Goal: Entertainment & Leisure: Consume media (video, audio)

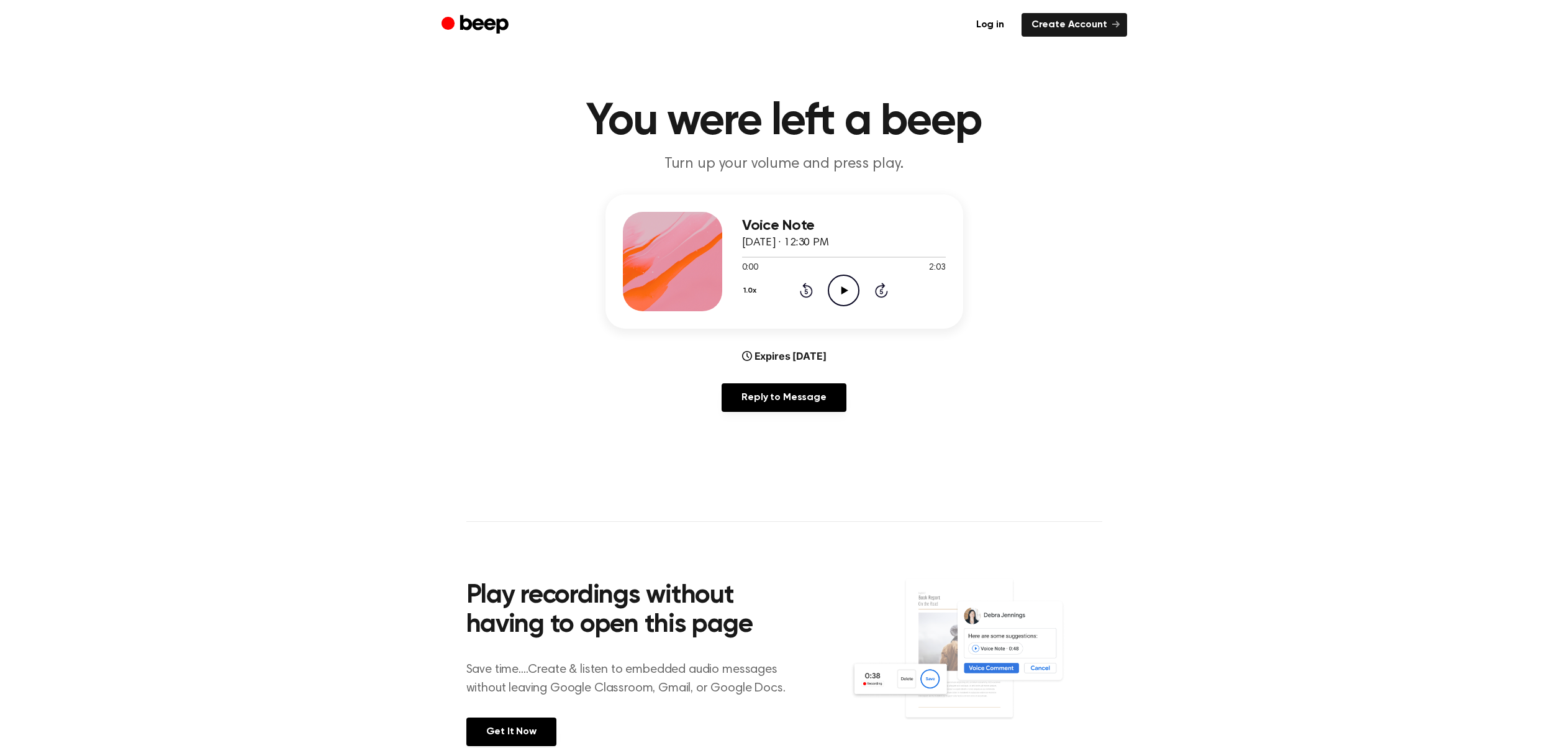
click at [840, 292] on icon "Play Audio" at bounding box center [844, 291] width 32 height 32
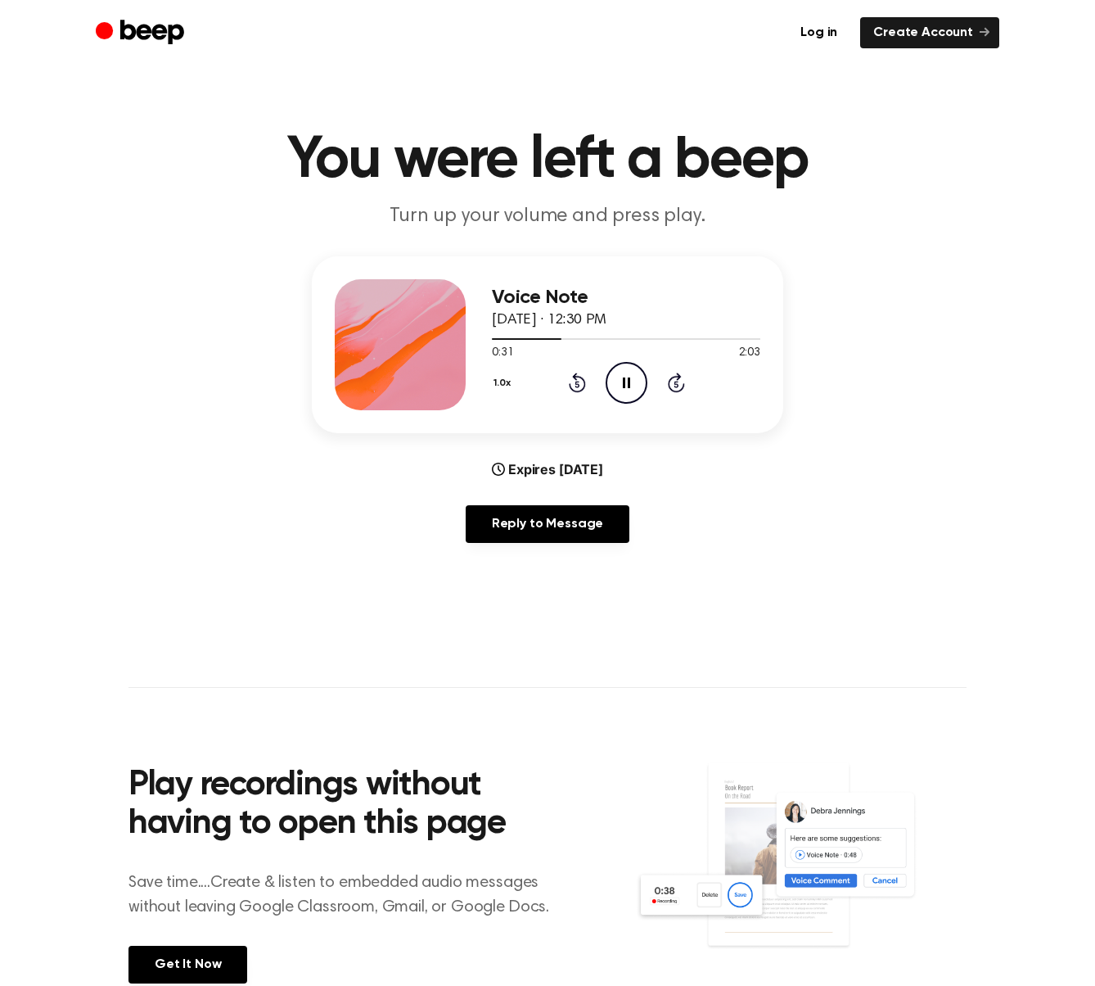
click at [630, 383] on icon "Pause Audio" at bounding box center [627, 383] width 42 height 42
click at [577, 385] on icon "Rewind 5 seconds" at bounding box center [577, 382] width 18 height 21
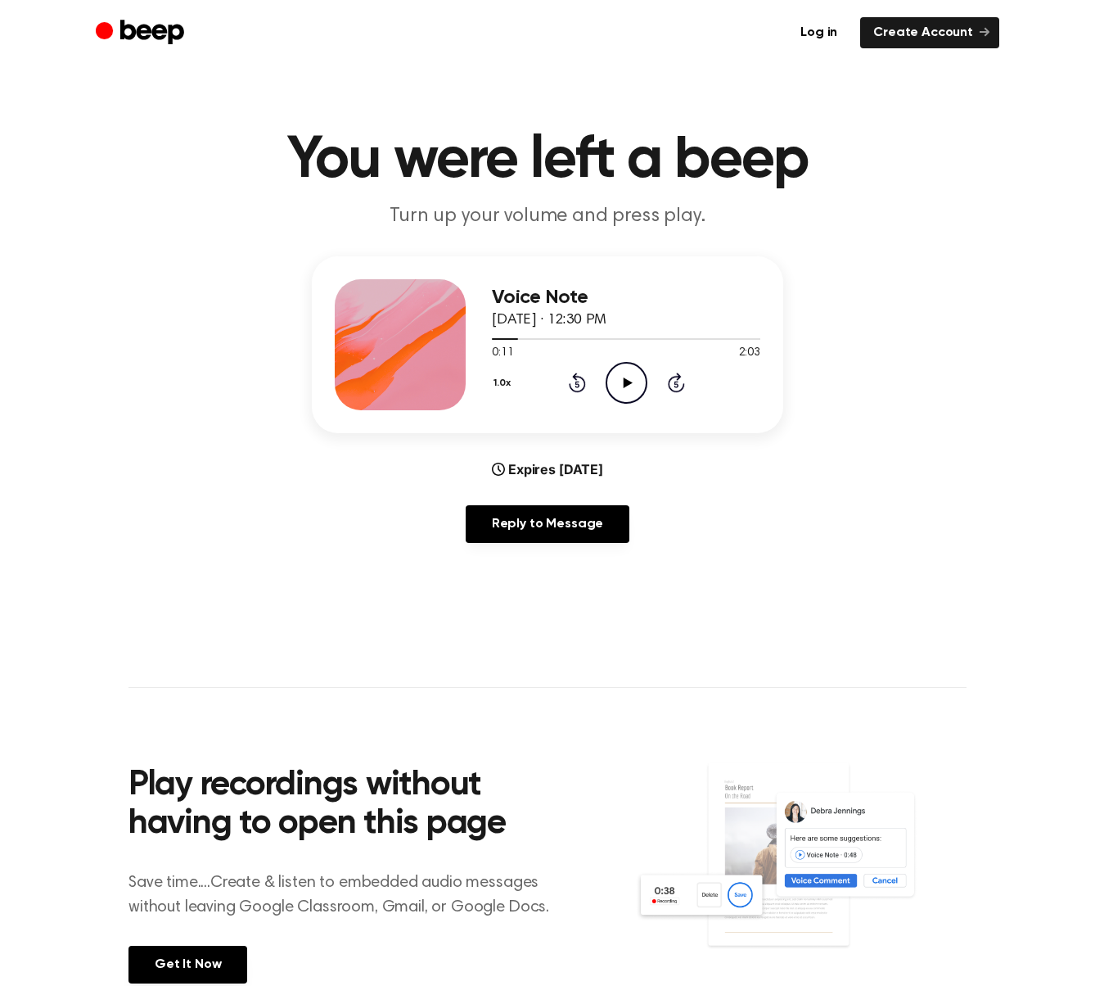
click at [620, 385] on icon "Play Audio" at bounding box center [627, 383] width 42 height 42
click at [622, 383] on icon "Pause Audio" at bounding box center [627, 383] width 42 height 42
click at [578, 384] on icon at bounding box center [577, 384] width 4 height 7
click at [616, 377] on icon "Play Audio" at bounding box center [627, 383] width 42 height 42
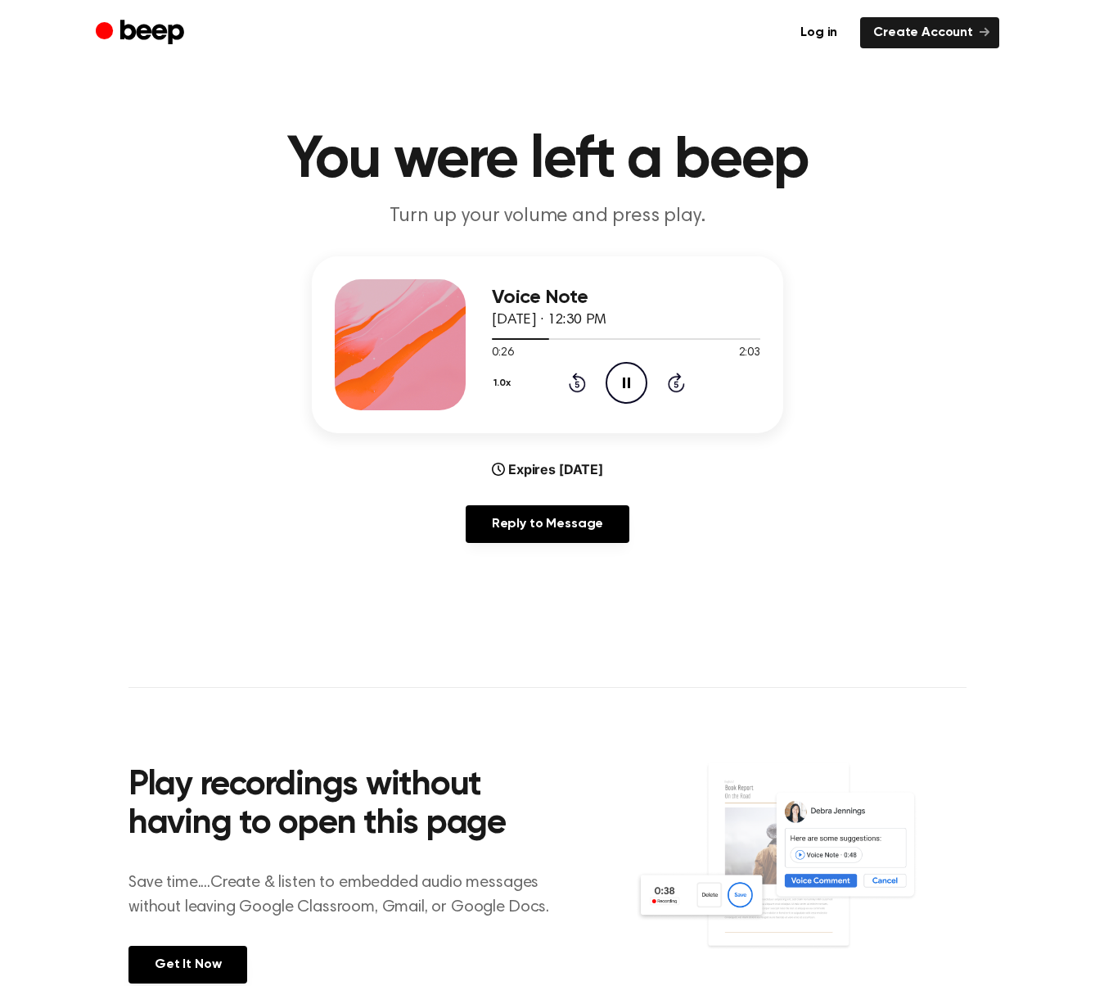
click at [624, 372] on icon "Pause Audio" at bounding box center [627, 383] width 42 height 42
click at [623, 376] on icon "Play Audio" at bounding box center [627, 383] width 42 height 42
click at [627, 380] on icon at bounding box center [626, 382] width 7 height 11
click at [628, 385] on icon "Play Audio" at bounding box center [627, 383] width 42 height 42
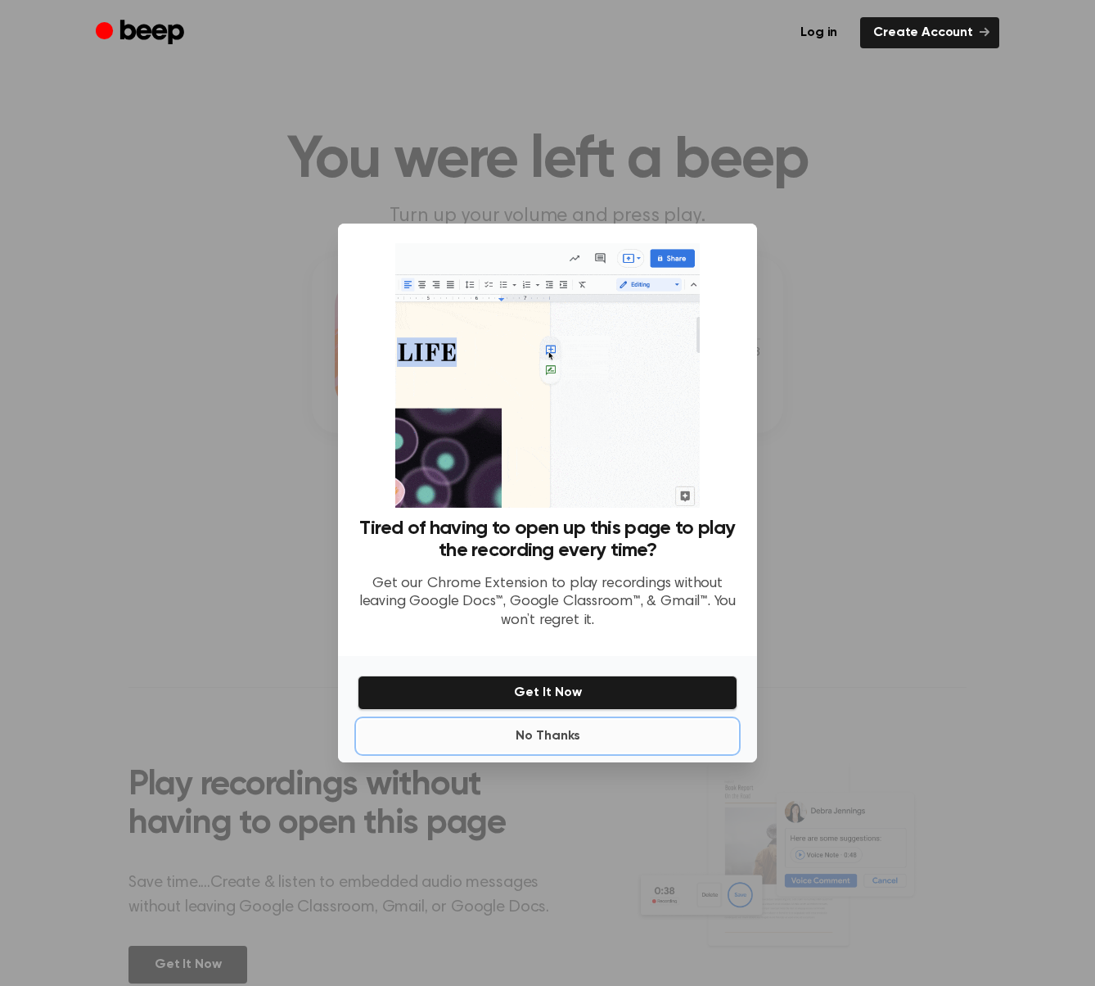
click at [562, 720] on button "No Thanks" at bounding box center [548, 736] width 380 height 33
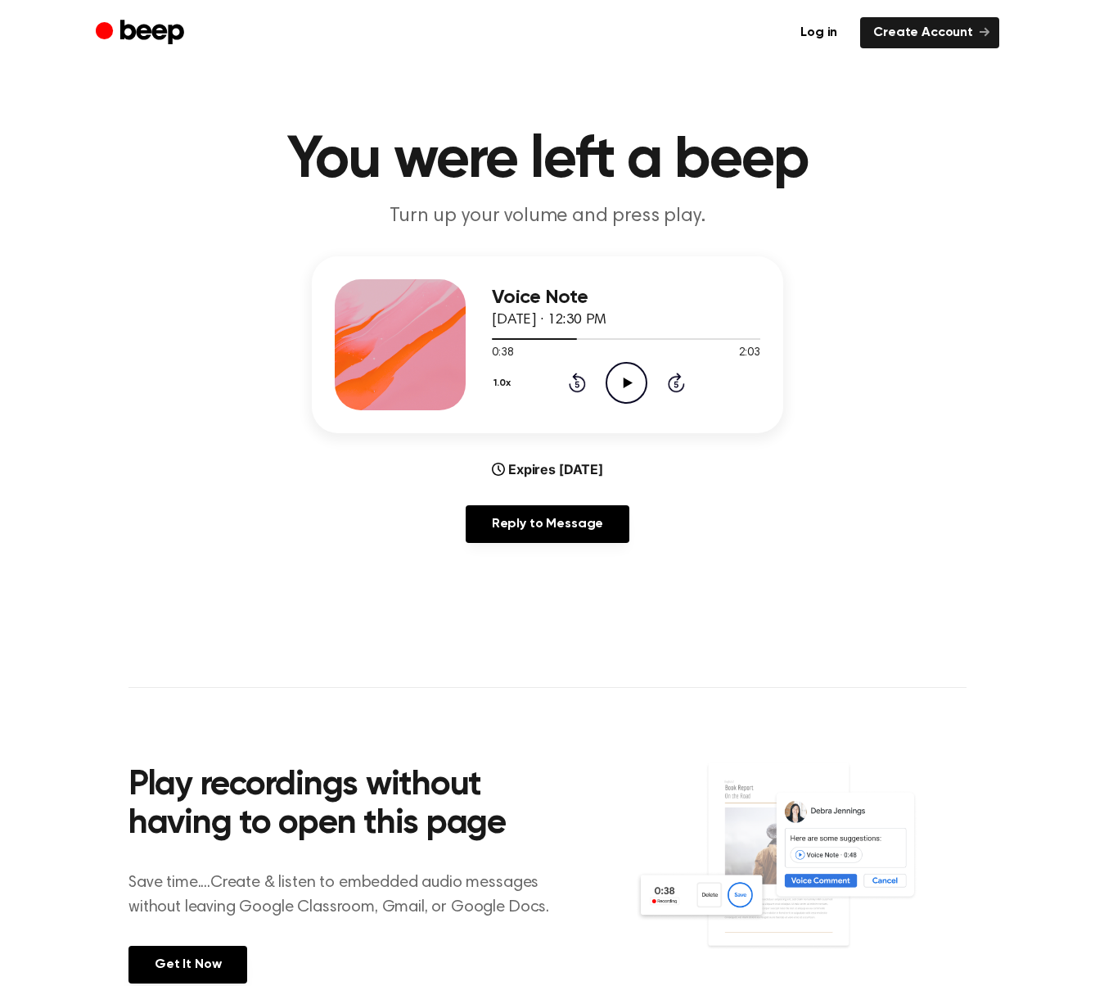
click at [625, 390] on icon "Play Audio" at bounding box center [627, 383] width 42 height 42
click at [620, 381] on icon "Pause Audio" at bounding box center [627, 383] width 42 height 42
click at [620, 381] on icon "Play Audio" at bounding box center [627, 383] width 42 height 42
click at [624, 382] on icon at bounding box center [627, 382] width 9 height 11
click at [577, 382] on icon "Rewind 5 seconds" at bounding box center [577, 382] width 18 height 21
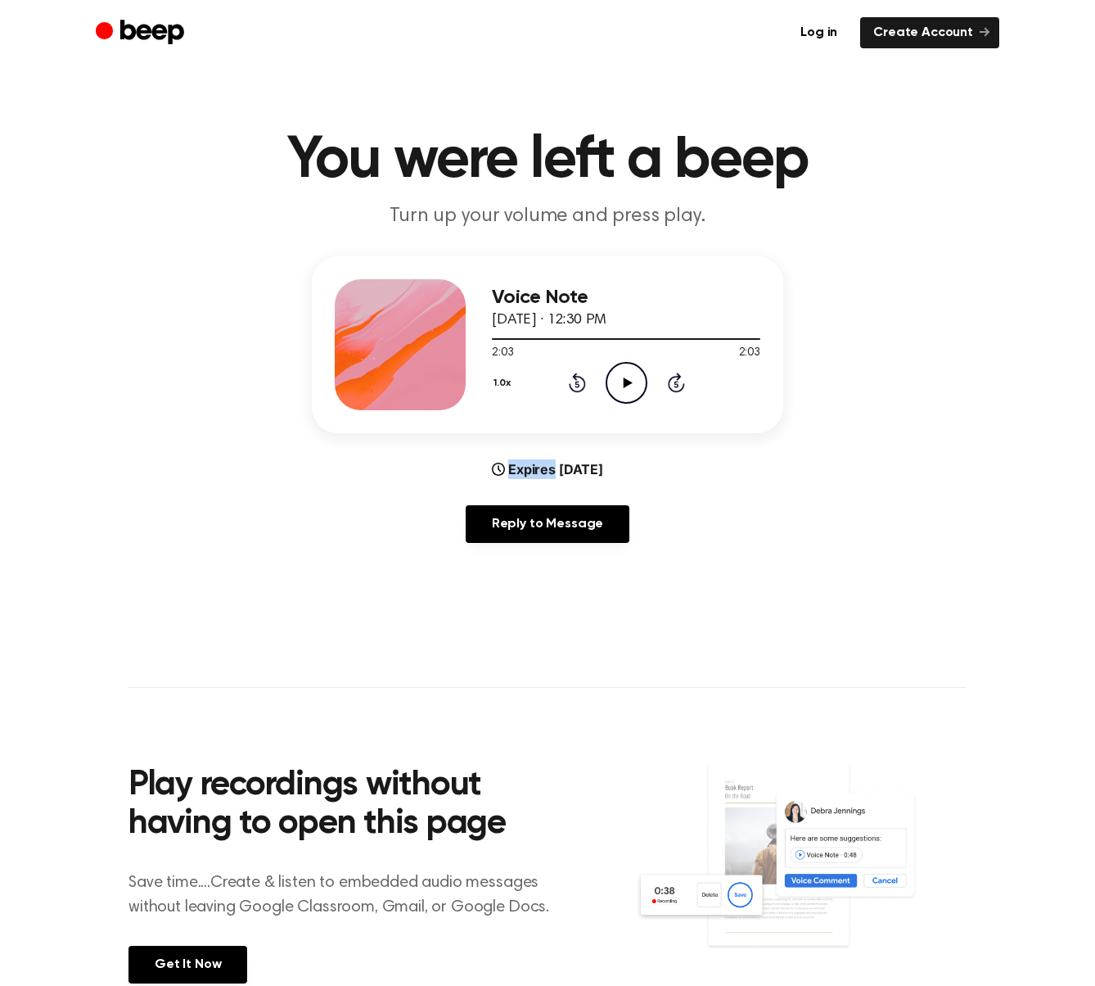
click at [577, 382] on icon "Rewind 5 seconds" at bounding box center [577, 382] width 18 height 21
click at [602, 338] on div at bounding box center [615, 339] width 247 height 2
click at [629, 375] on icon "Play Audio" at bounding box center [627, 383] width 42 height 42
click at [584, 386] on icon at bounding box center [577, 382] width 17 height 20
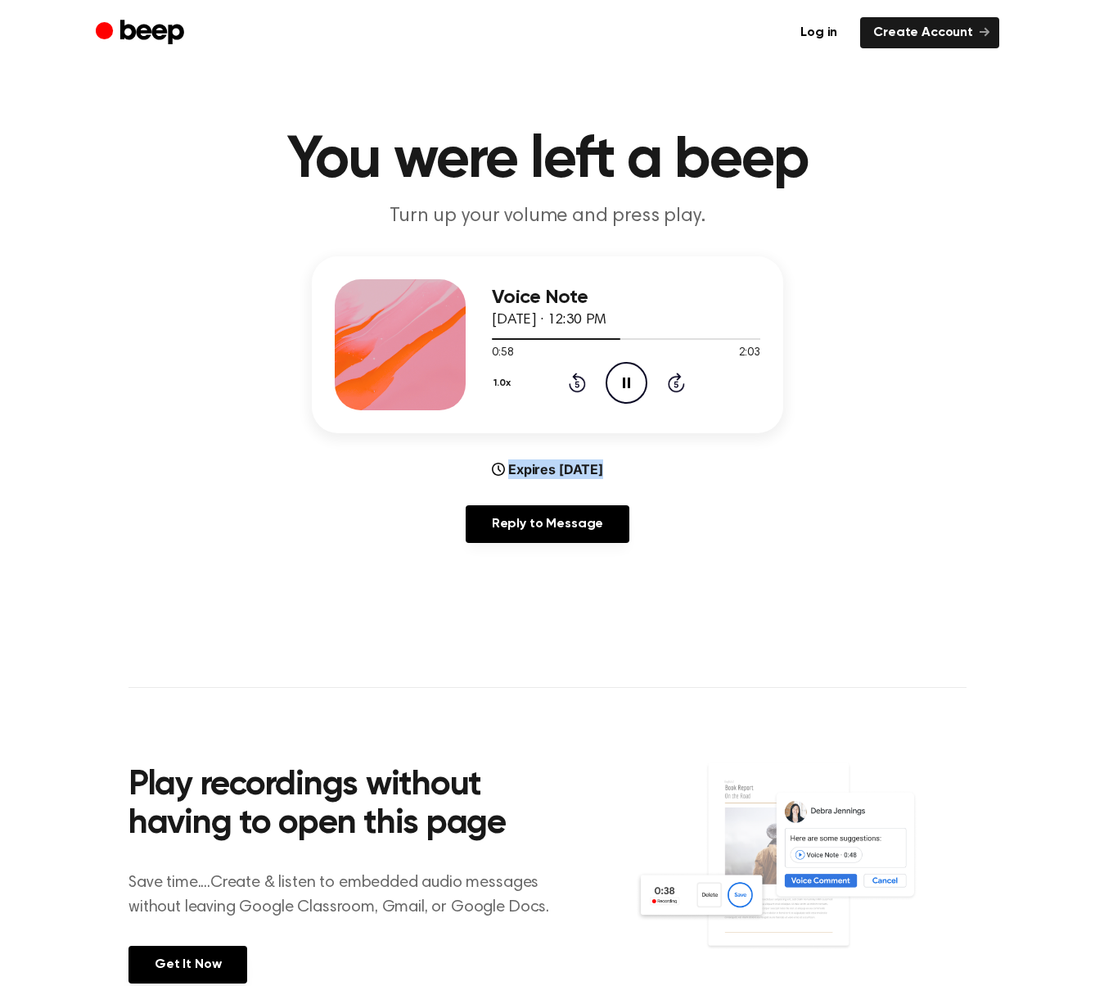
click at [584, 386] on icon at bounding box center [577, 382] width 17 height 20
click at [629, 385] on icon at bounding box center [626, 382] width 7 height 11
click at [631, 381] on icon at bounding box center [627, 382] width 9 height 11
click at [627, 382] on icon "Pause Audio" at bounding box center [627, 383] width 42 height 42
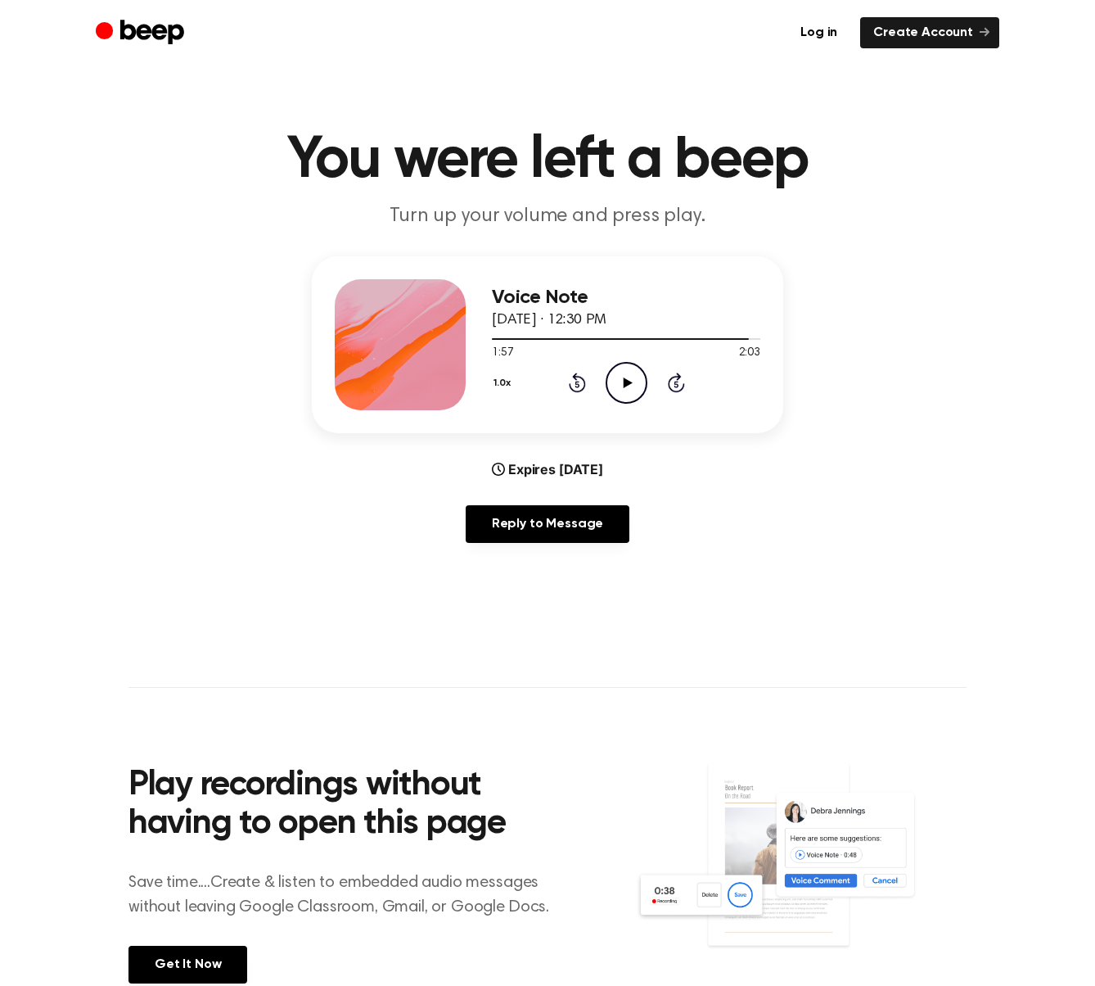
click at [581, 384] on icon "Rewind 5 seconds" at bounding box center [577, 382] width 18 height 21
click at [581, 383] on icon "Rewind 5 seconds" at bounding box center [577, 382] width 18 height 21
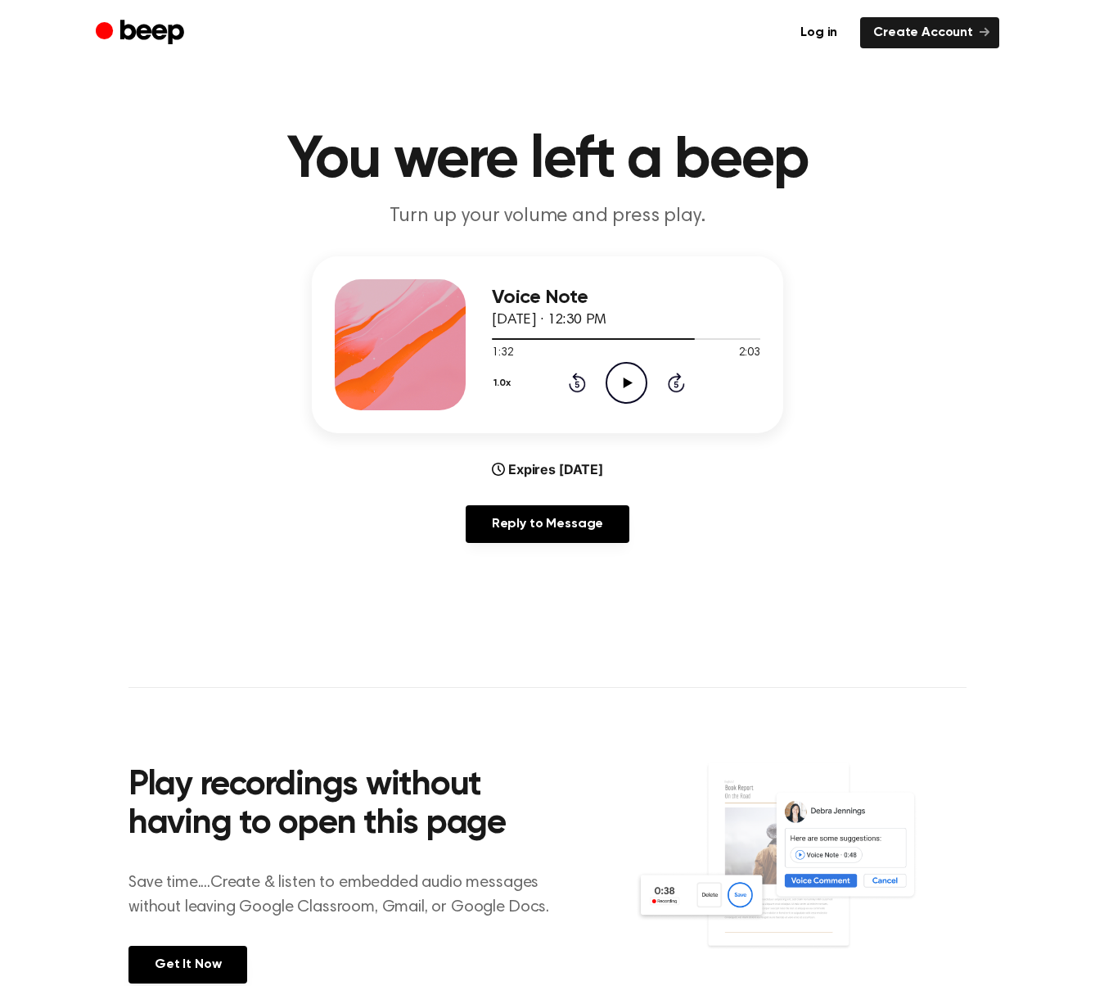
click at [581, 383] on icon "Rewind 5 seconds" at bounding box center [577, 382] width 18 height 21
click at [580, 383] on icon "Rewind 5 seconds" at bounding box center [577, 382] width 18 height 21
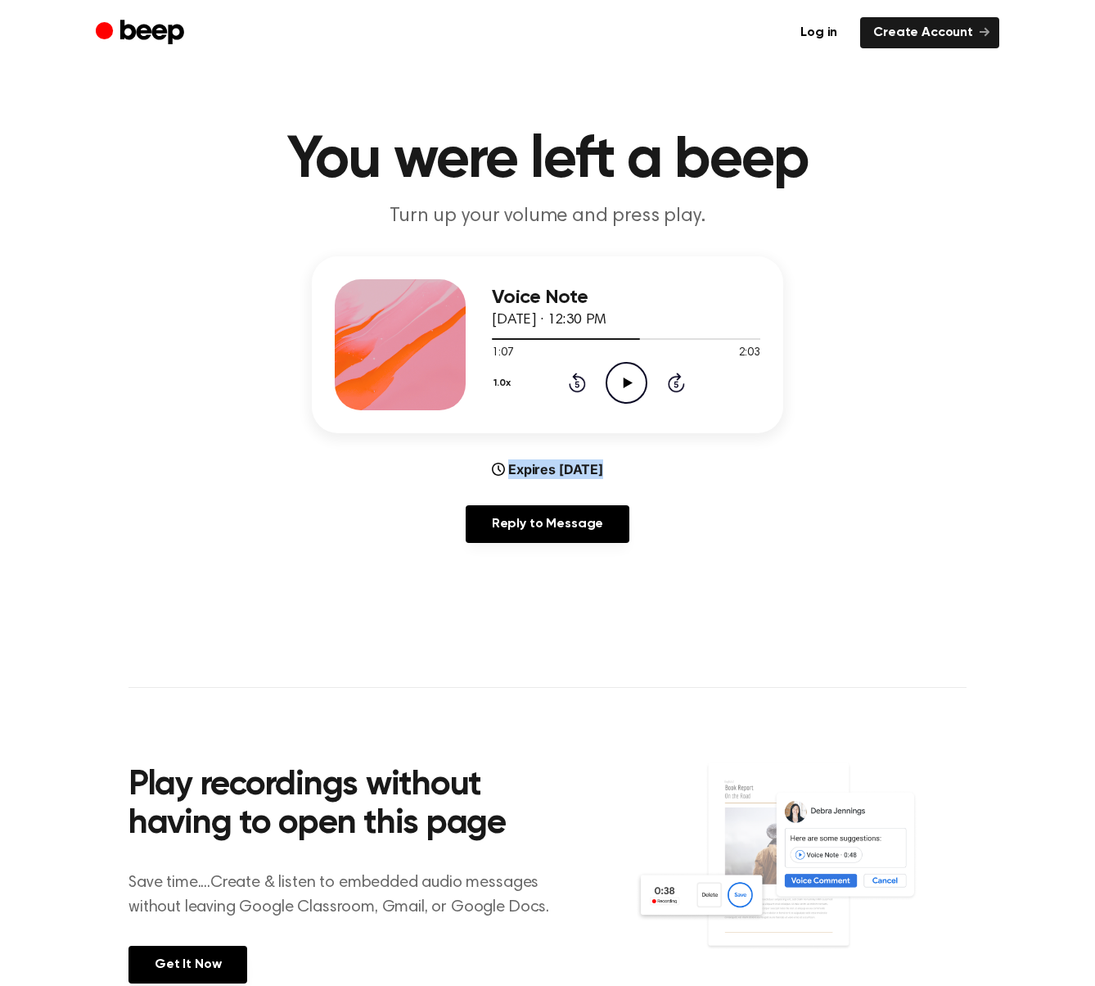
click at [580, 383] on icon "Rewind 5 seconds" at bounding box center [577, 382] width 18 height 21
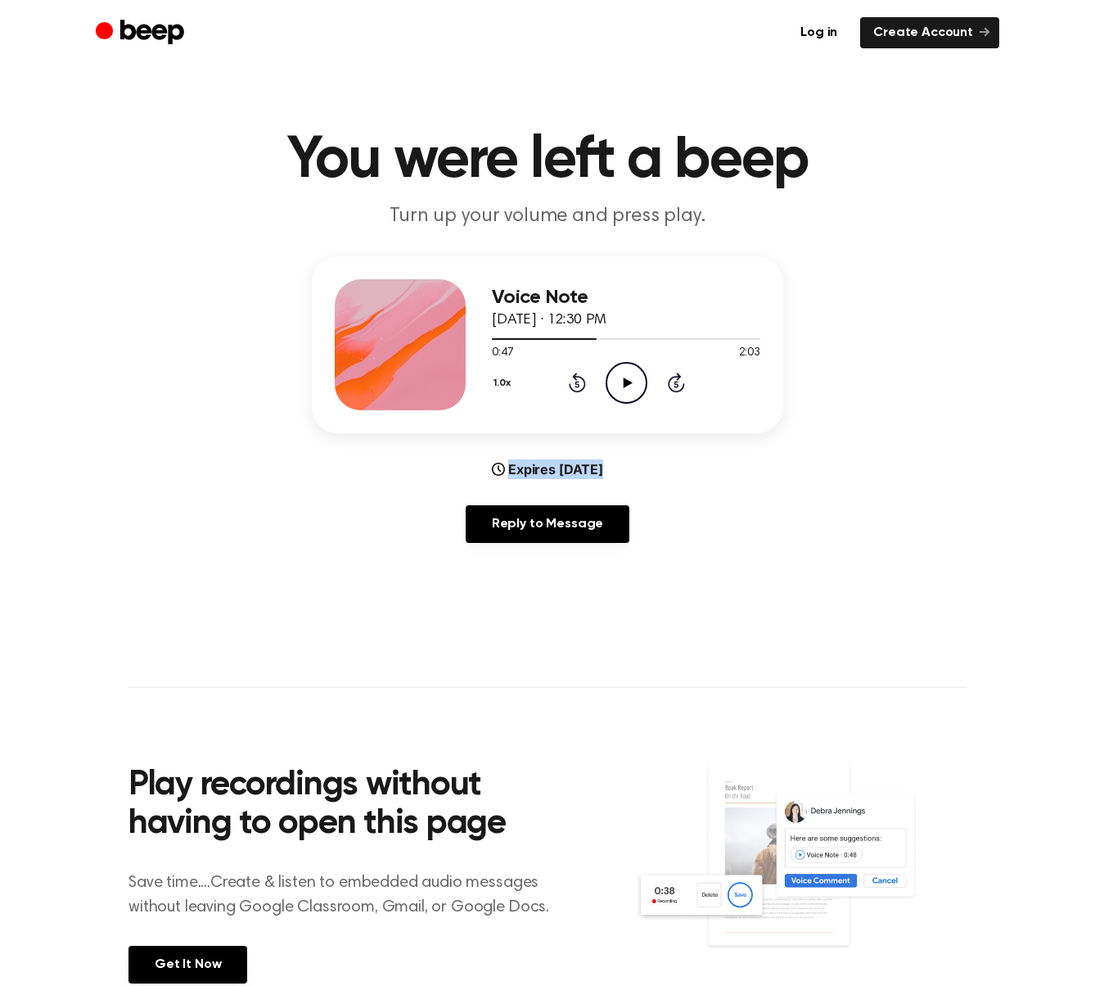
click at [580, 383] on icon "Rewind 5 seconds" at bounding box center [577, 382] width 18 height 21
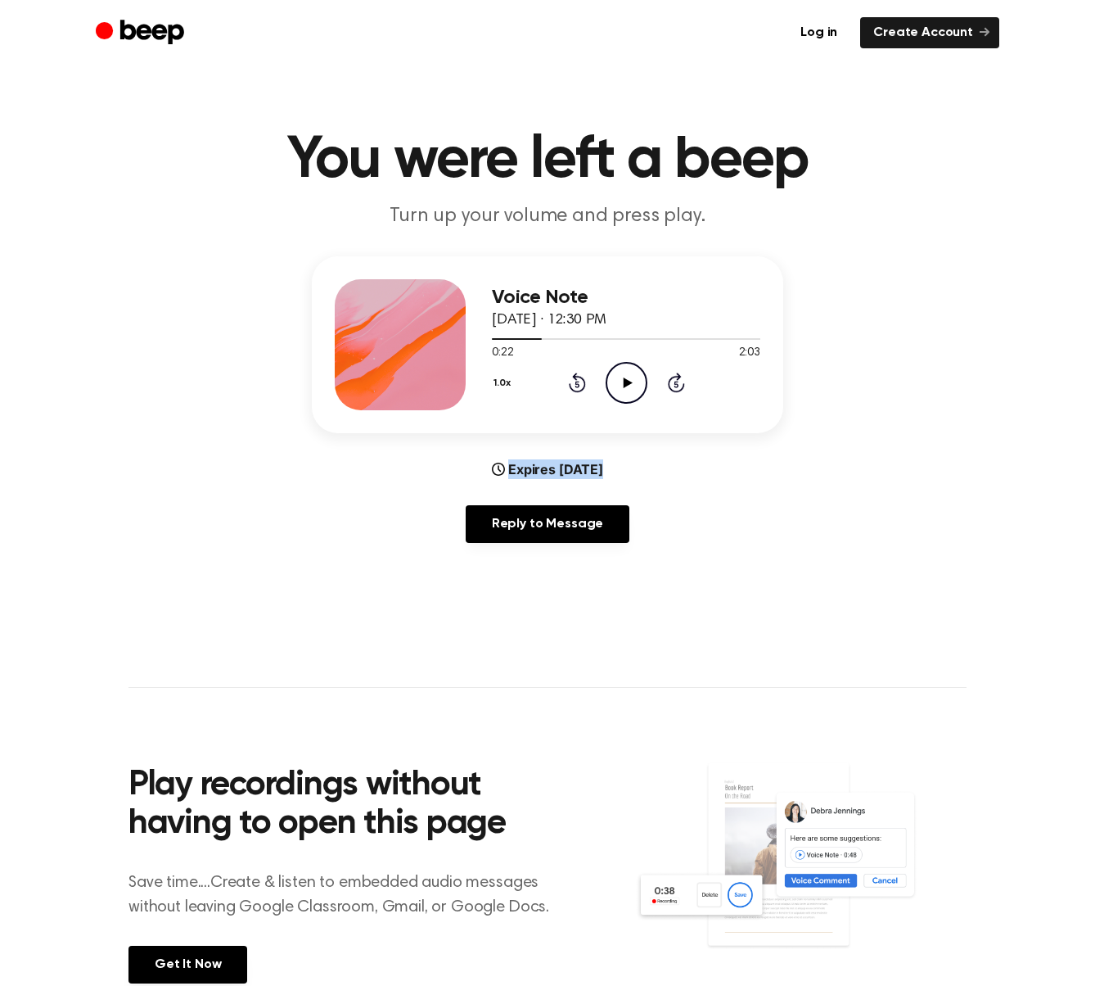
click at [580, 383] on icon "Rewind 5 seconds" at bounding box center [577, 382] width 18 height 21
click at [634, 395] on icon "Play Audio" at bounding box center [627, 383] width 42 height 42
